Goal: Complete application form

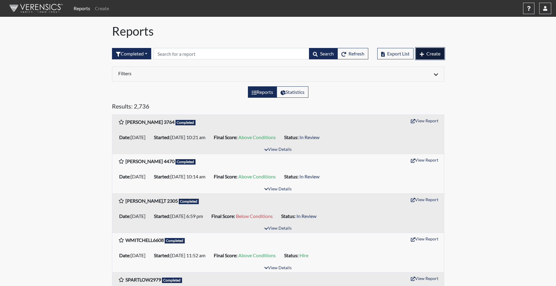
click at [438, 51] on span "Create" at bounding box center [433, 54] width 14 height 6
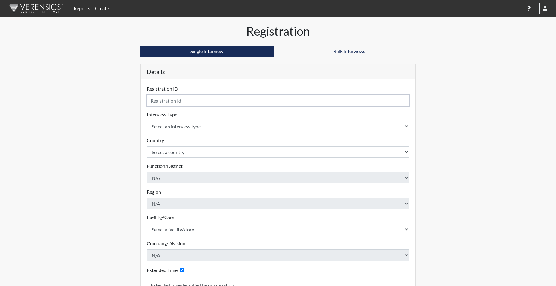
click at [218, 101] on input "text" at bounding box center [278, 100] width 263 height 11
type input "JROBINSON1149"
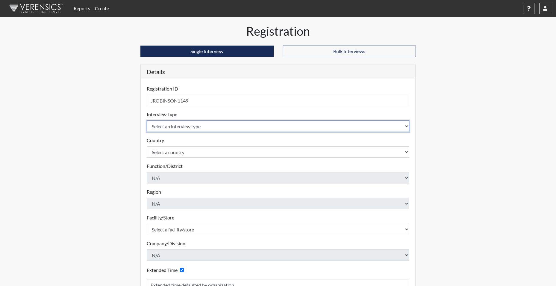
click at [203, 125] on select "Select an interview type Corrections Pre-Employment" at bounding box center [278, 125] width 263 height 11
select select "ff733e93-e1bf-11ea-9c9f-0eff0cf7eb8f"
click at [147, 120] on select "Select an interview type Corrections Pre-Employment" at bounding box center [278, 125] width 263 height 11
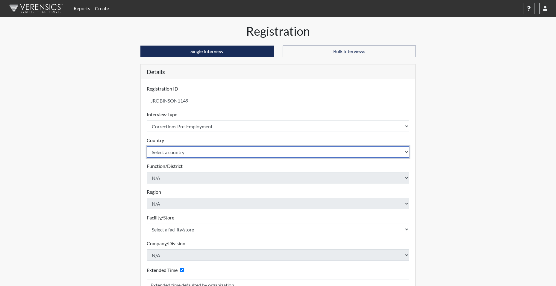
click at [184, 150] on select "Select a country [GEOGRAPHIC_DATA] [GEOGRAPHIC_DATA]" at bounding box center [278, 151] width 263 height 11
select select "united-states-of-[GEOGRAPHIC_DATA]"
click at [147, 146] on select "Select a country [GEOGRAPHIC_DATA] [GEOGRAPHIC_DATA]" at bounding box center [278, 151] width 263 height 11
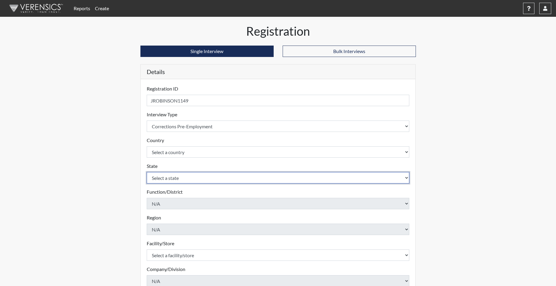
click at [170, 179] on select "Select a state [US_STATE] [US_STATE] [US_STATE] [US_STATE] [US_STATE] [US_STATE…" at bounding box center [278, 177] width 263 height 11
select select "SC"
click at [147, 172] on select "Select a state [US_STATE] [US_STATE] [US_STATE] [US_STATE] [US_STATE] [US_STATE…" at bounding box center [278, 177] width 263 height 11
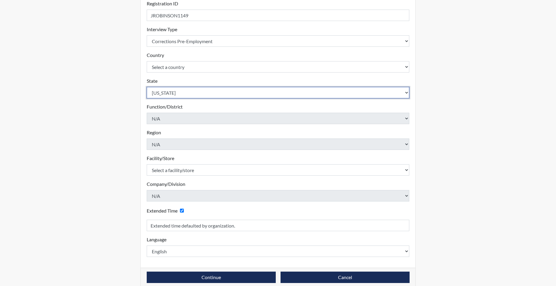
scroll to position [90, 0]
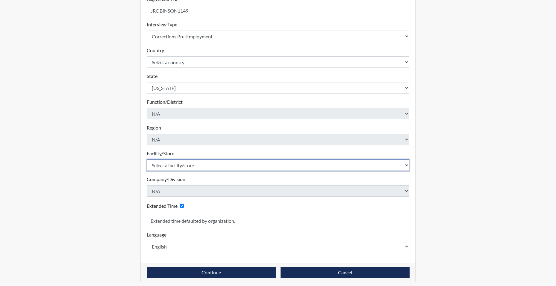
click at [178, 165] on select "Select a facility/store [GEOGRAPHIC_DATA] CI Broad River CI [PERSON_NAME] CI Di…" at bounding box center [278, 164] width 263 height 11
select select "68c6484d-7045-44f4-9706-2efe83c0aede"
click at [147, 159] on select "Select a facility/store [GEOGRAPHIC_DATA] CI Broad River CI [PERSON_NAME] CI Di…" at bounding box center [278, 164] width 263 height 11
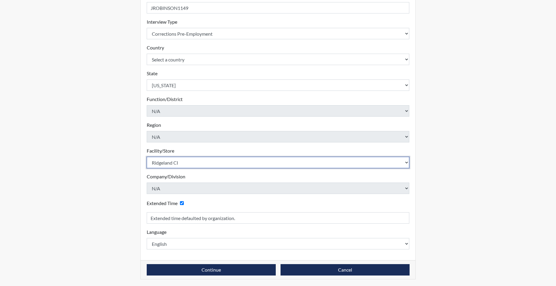
scroll to position [93, 0]
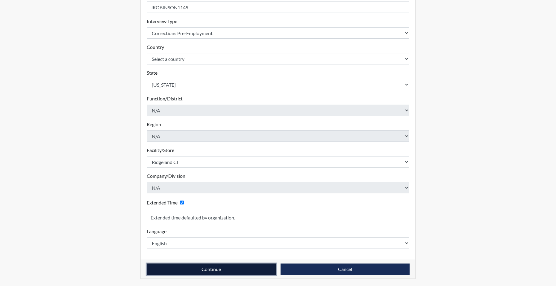
click at [199, 271] on button "Continue" at bounding box center [211, 268] width 129 height 11
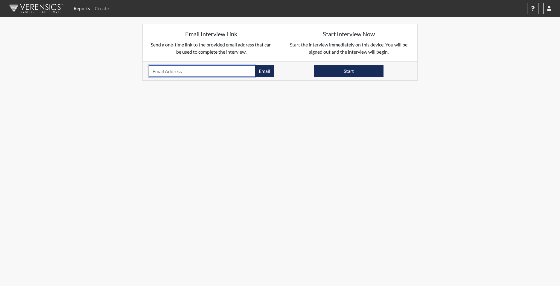
click at [176, 71] on input "email" at bounding box center [202, 70] width 107 height 11
type input "[EMAIL_ADDRESS][DOMAIN_NAME]"
click at [265, 73] on button "Email" at bounding box center [264, 70] width 19 height 11
